Goal: Navigation & Orientation: Find specific page/section

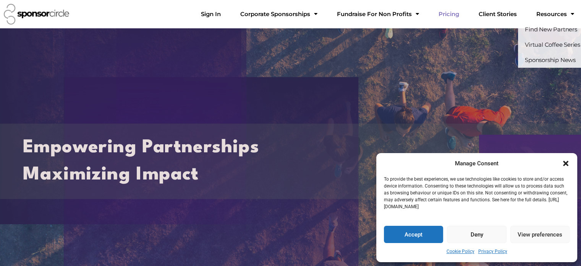
click at [465, 14] on link "Pricing" at bounding box center [449, 13] width 33 height 15
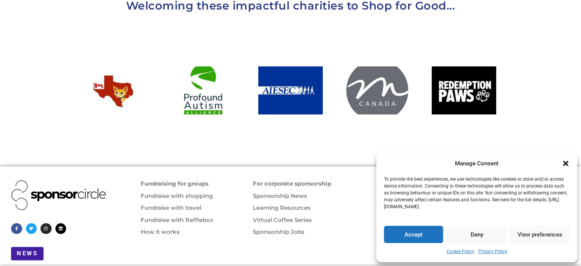
scroll to position [816, 0]
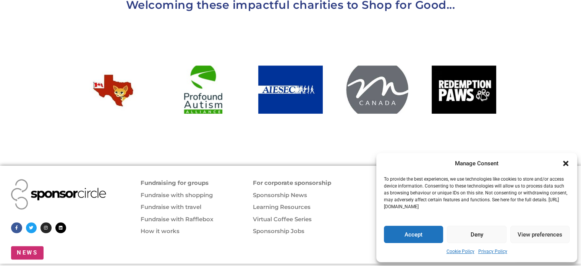
click at [20, 250] on span "NEWS" at bounding box center [27, 253] width 21 height 6
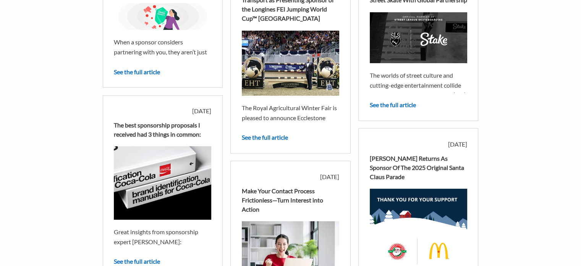
scroll to position [135, 0]
